Goal: Transaction & Acquisition: Purchase product/service

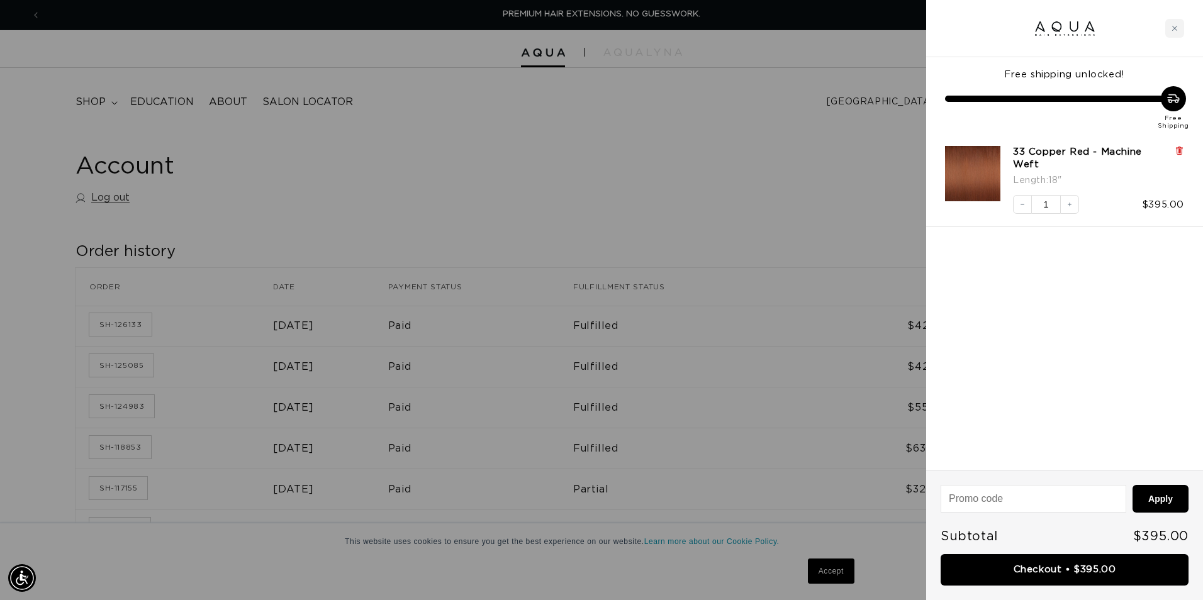
click at [1179, 150] on icon at bounding box center [1178, 151] width 5 height 6
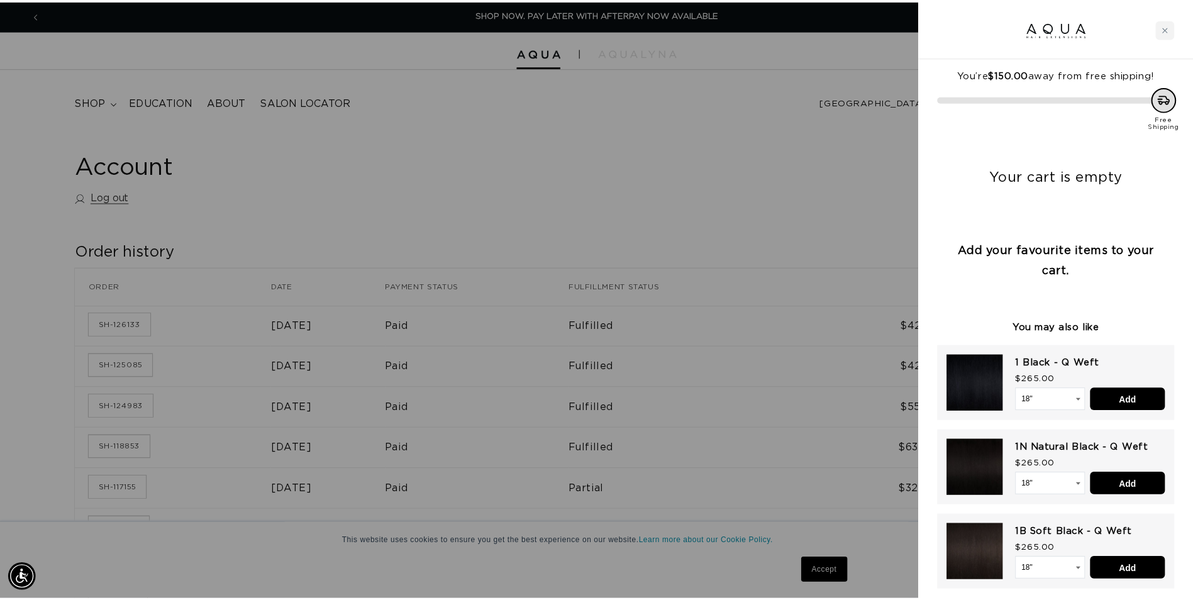
scroll to position [0, 2227]
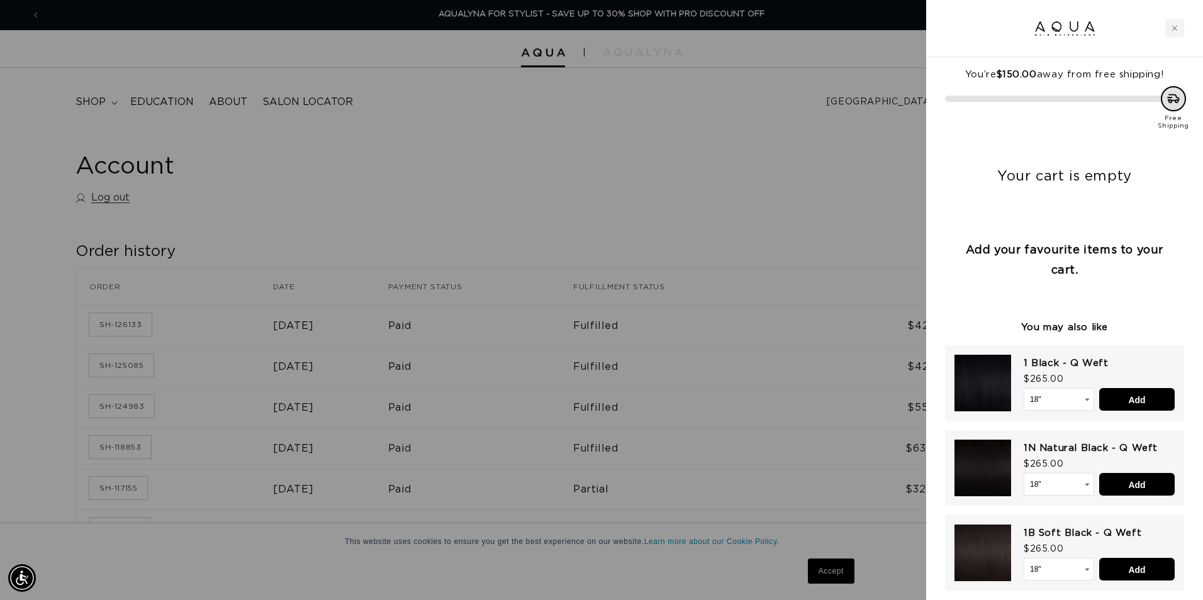
click at [88, 99] on div at bounding box center [601, 300] width 1203 height 600
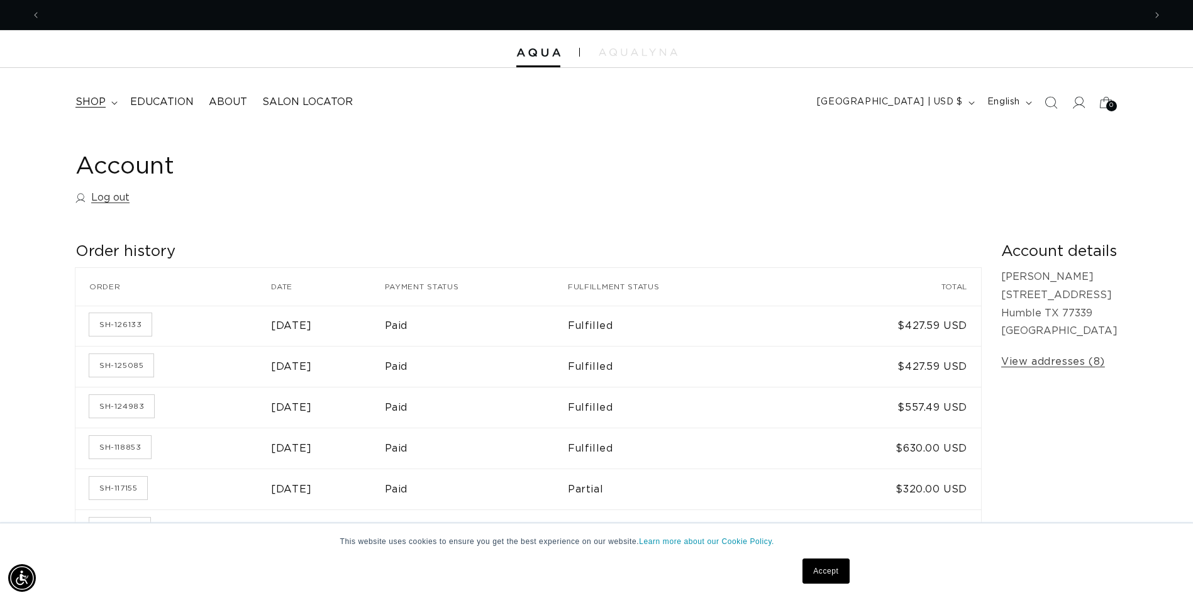
scroll to position [0, 0]
click at [94, 103] on span "shop" at bounding box center [90, 102] width 30 height 13
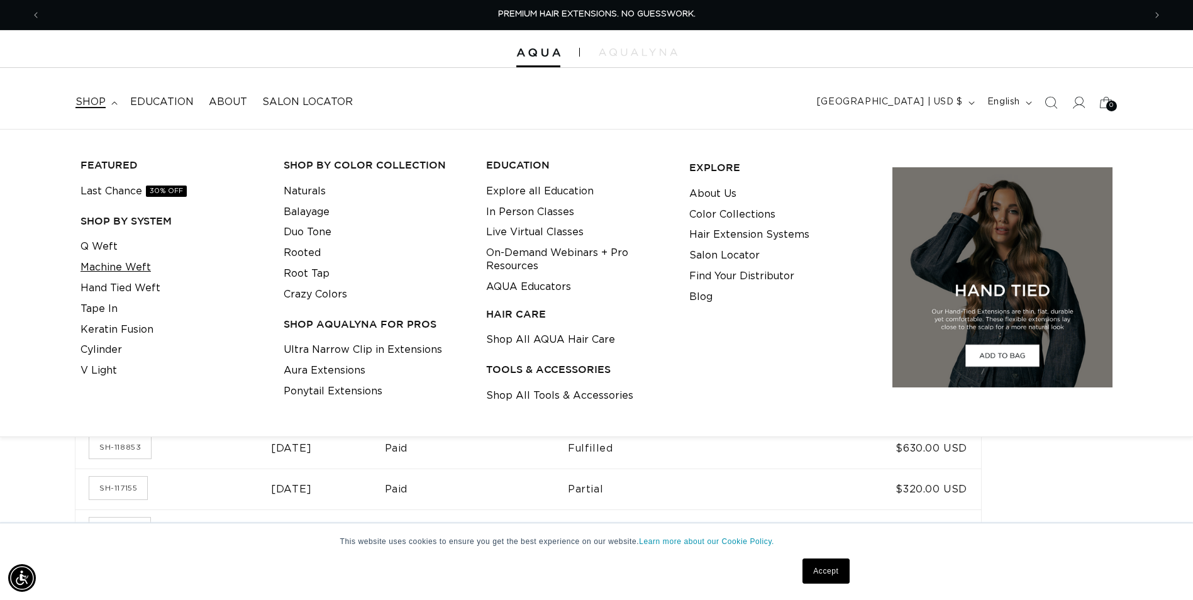
click at [123, 267] on link "Machine Weft" at bounding box center [116, 267] width 70 height 21
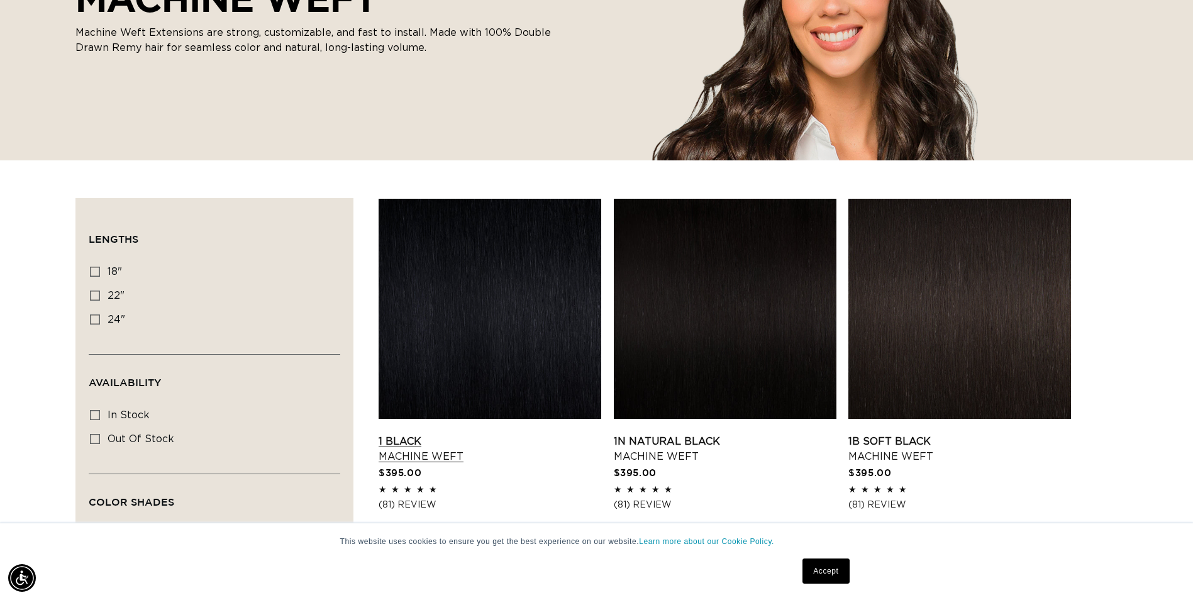
scroll to position [0, 2208]
click at [110, 296] on span "22"" at bounding box center [116, 296] width 17 height 10
click at [100, 296] on input "22" 22" (33 products)" at bounding box center [95, 296] width 10 height 10
checkbox input "true"
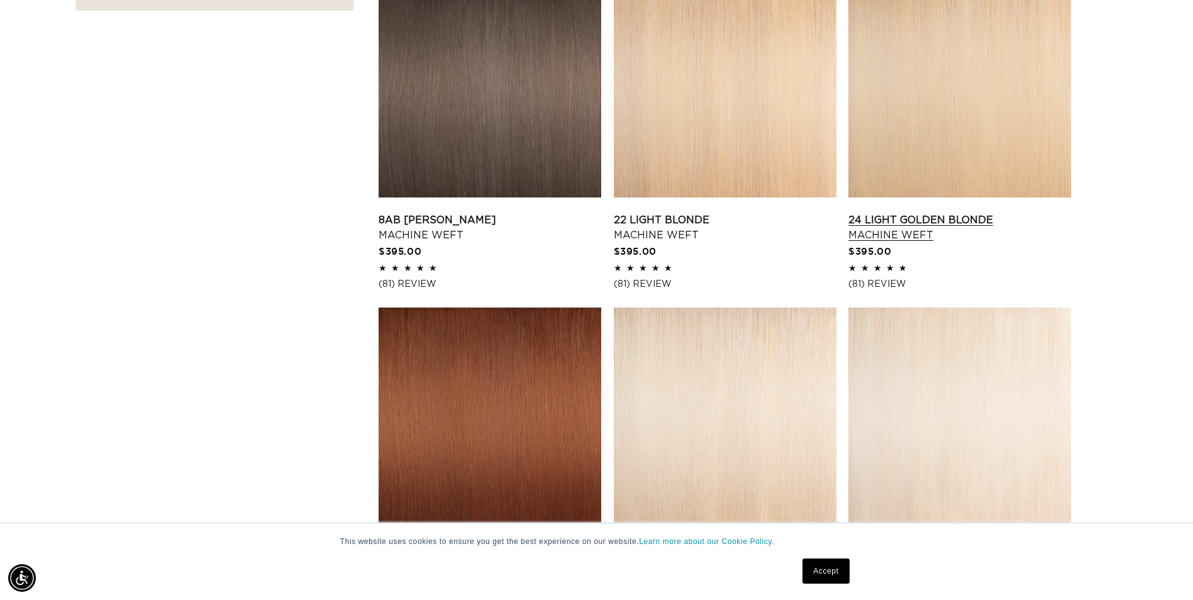
click at [969, 213] on link "24 Light Golden Blonde Machine Weft" at bounding box center [960, 228] width 223 height 30
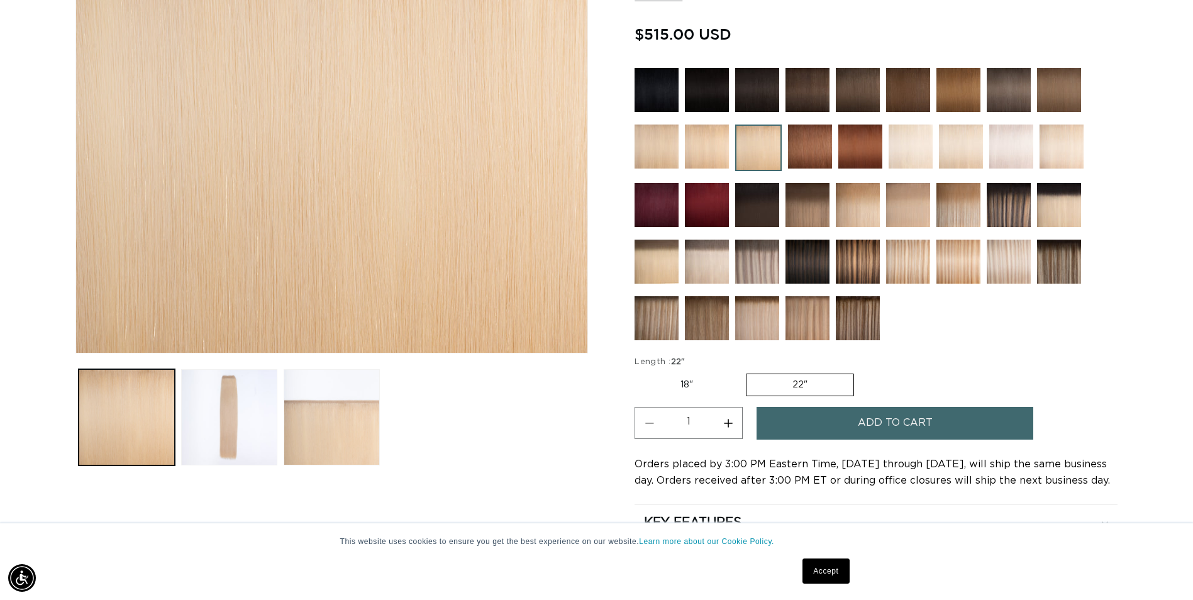
scroll to position [0, 1104]
click at [695, 386] on label "18" Variant sold out or unavailable" at bounding box center [687, 384] width 104 height 21
click at [639, 372] on input "18" Variant sold out or unavailable" at bounding box center [638, 371] width 1 height 1
radio input "true"
click at [851, 210] on img at bounding box center [858, 205] width 44 height 44
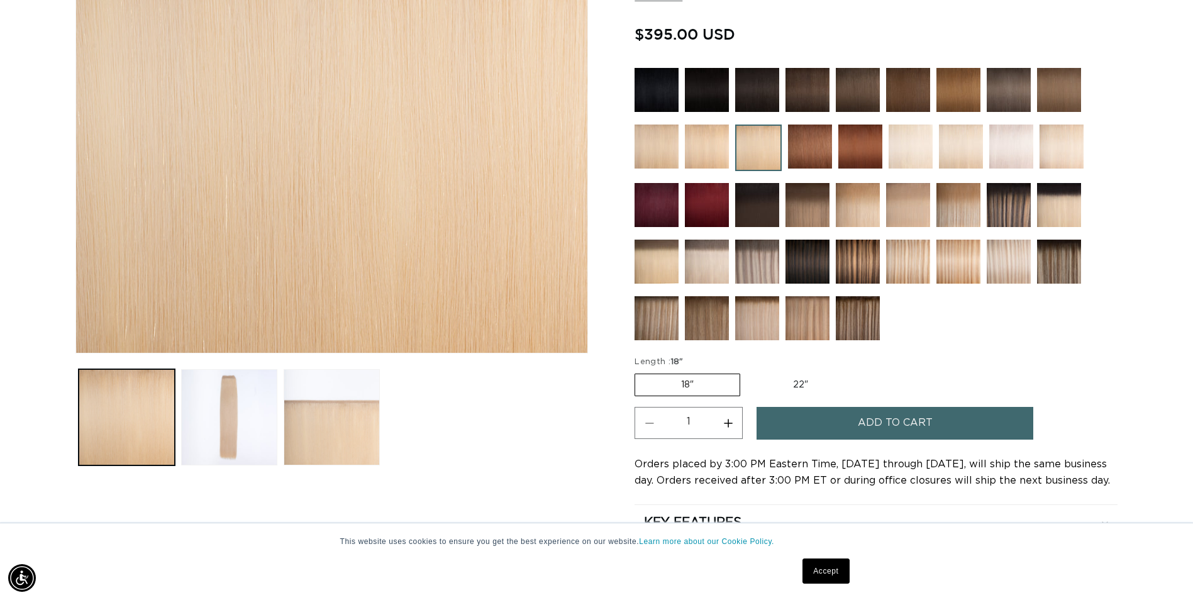
scroll to position [0, 1104]
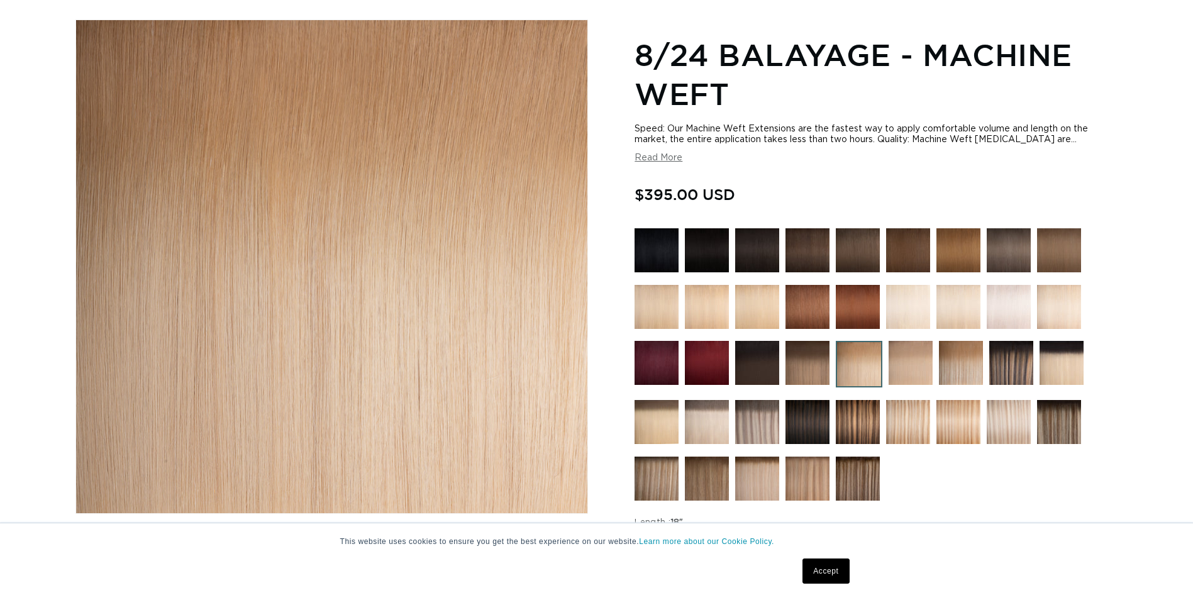
scroll to position [189, 0]
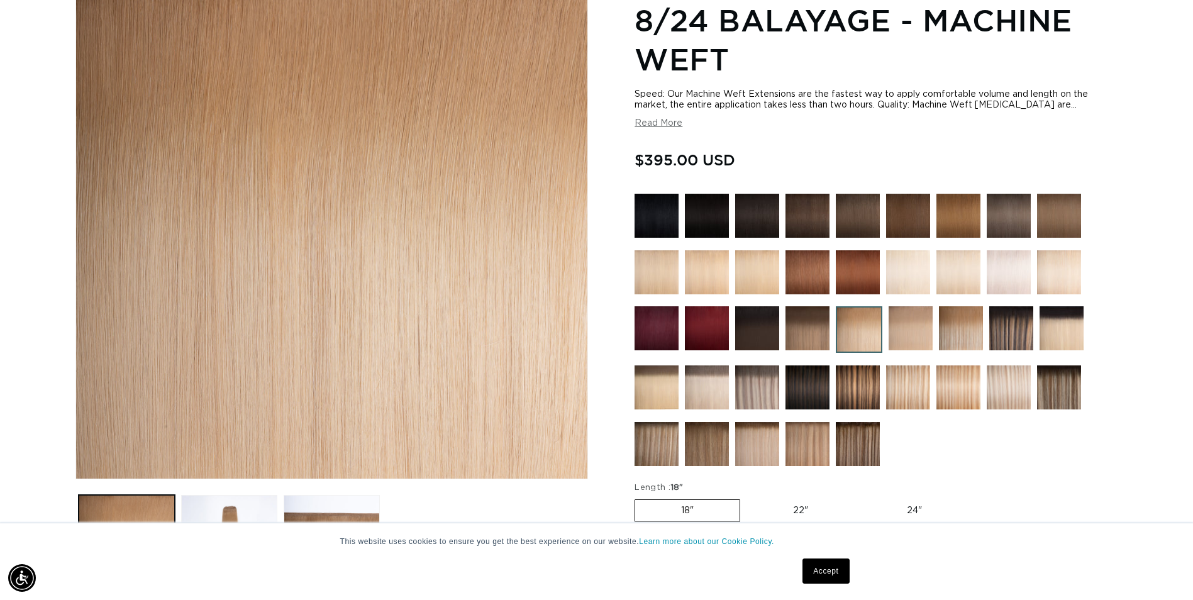
click at [752, 279] on img at bounding box center [757, 272] width 44 height 44
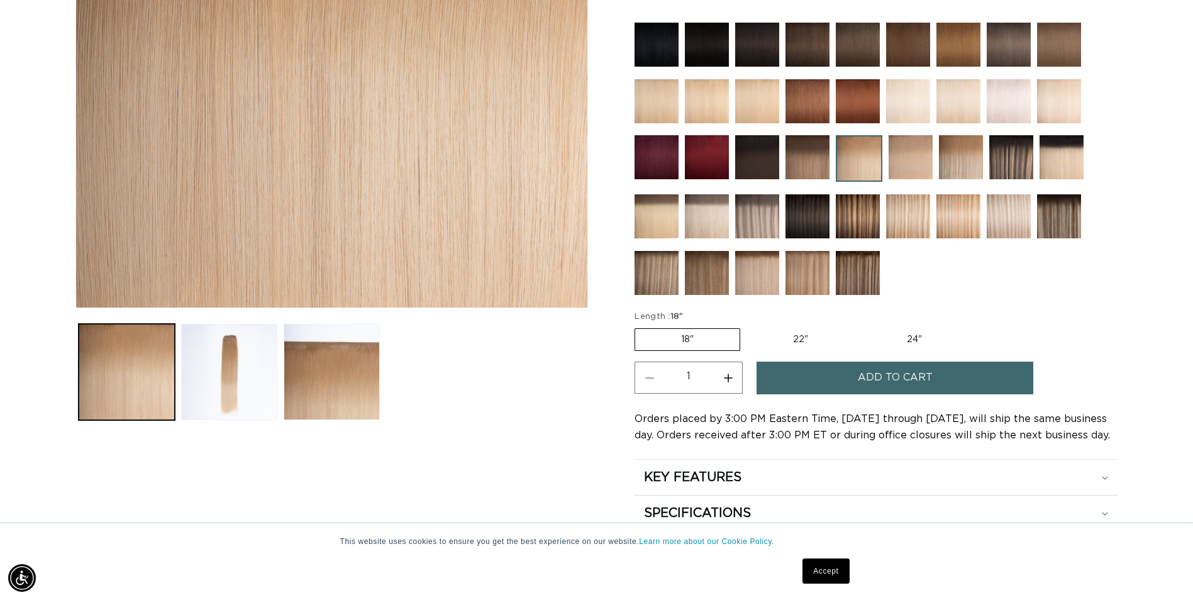
scroll to position [377, 0]
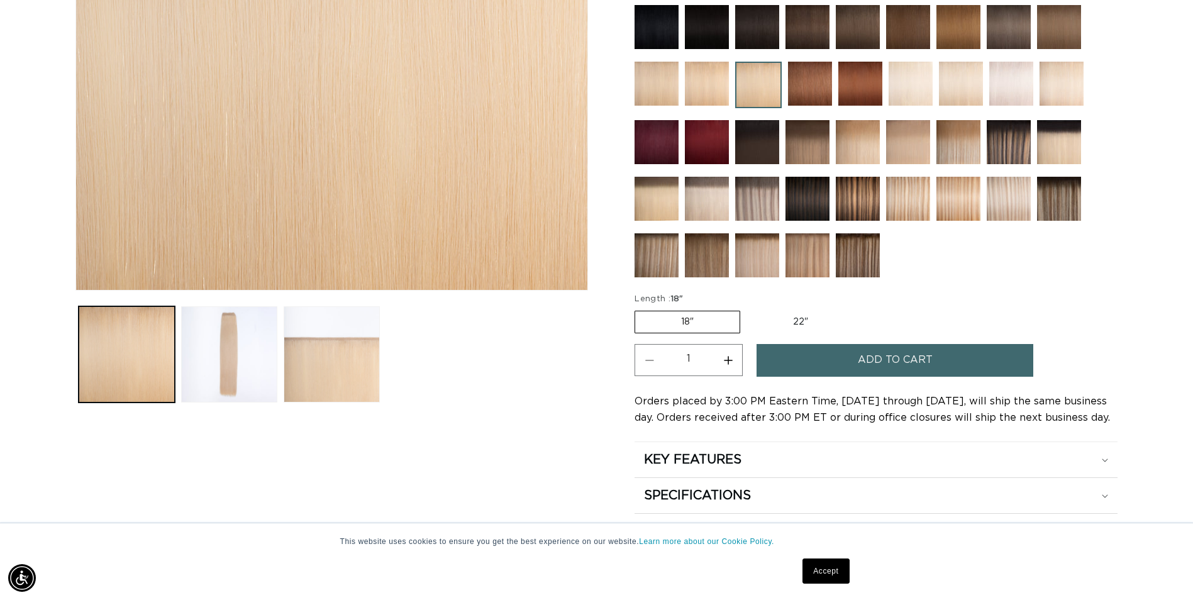
scroll to position [0, 1104]
click at [869, 363] on span "Add to cart" at bounding box center [895, 360] width 75 height 32
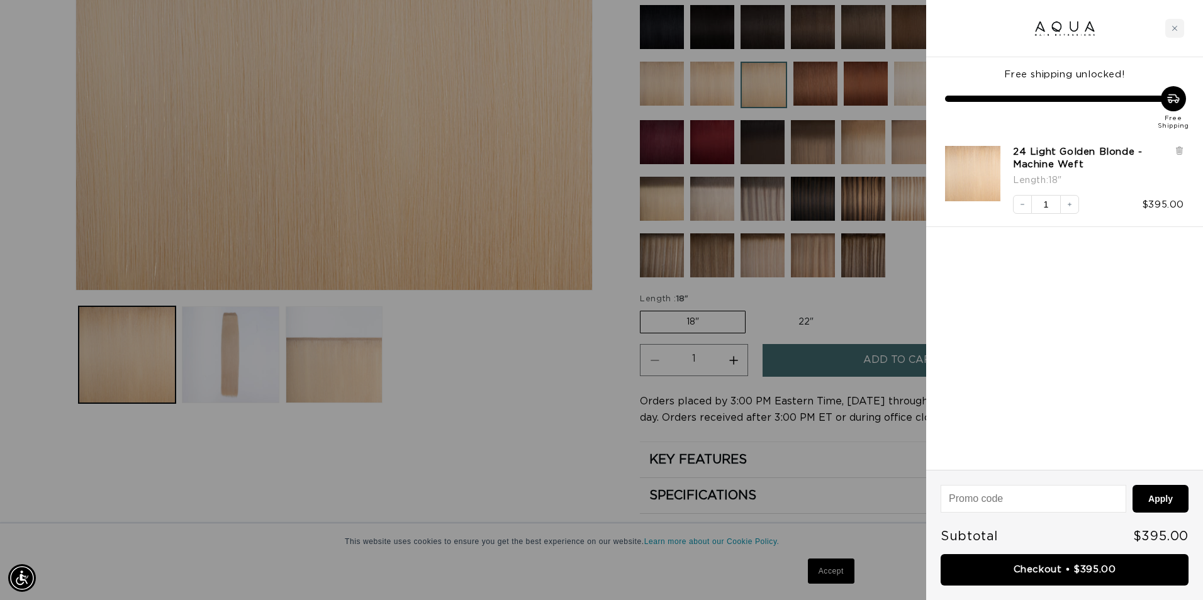
scroll to position [0, 2227]
click at [998, 495] on input at bounding box center [1033, 499] width 184 height 26
type input "MMAQUA10"
click at [1163, 493] on button "Apply" at bounding box center [1160, 499] width 56 height 28
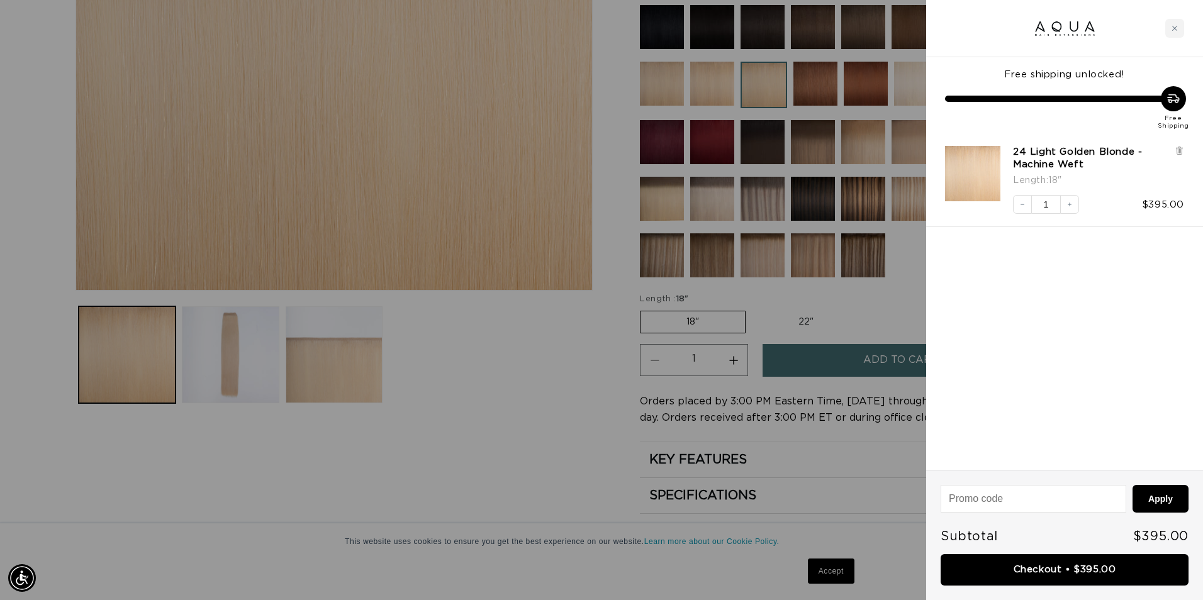
scroll to position [0, 2227]
click at [1076, 564] on link "Checkout • $395.00" at bounding box center [1065, 570] width 248 height 32
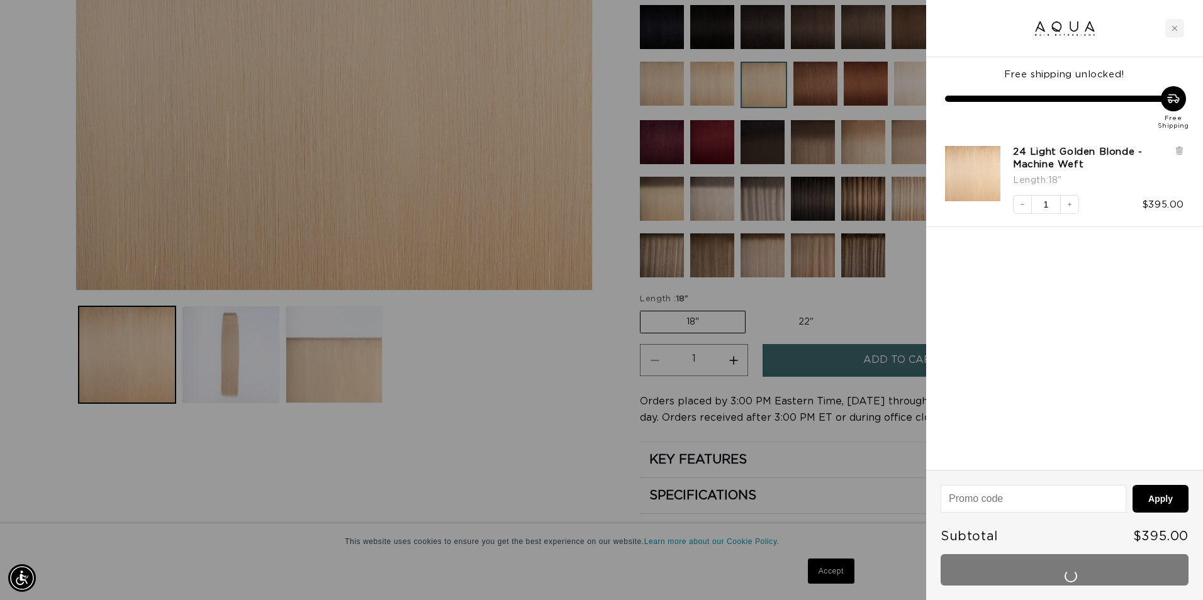
scroll to position [0, 0]
